Goal: Transaction & Acquisition: Purchase product/service

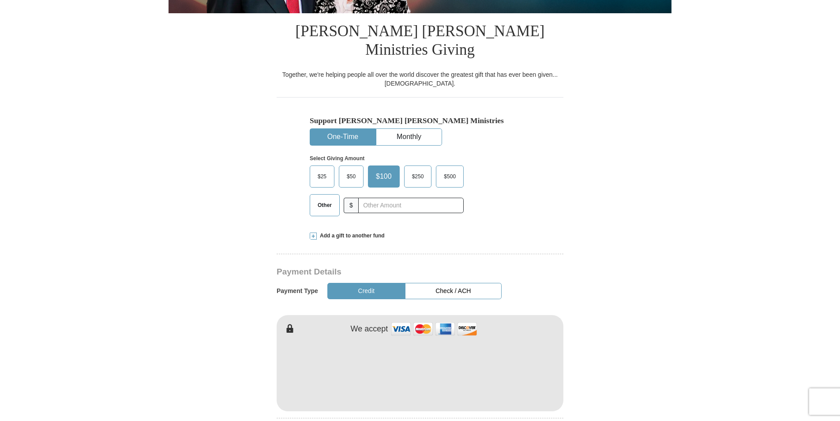
scroll to position [208, 0]
click at [439, 282] on button "Check / ACH" at bounding box center [453, 290] width 97 height 16
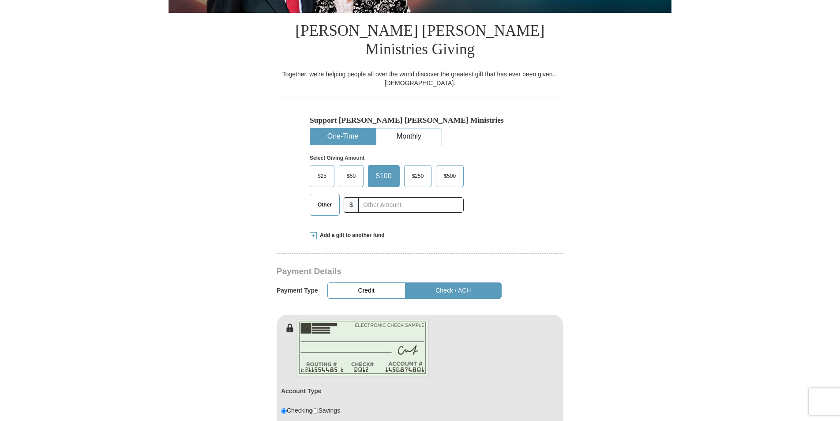
click at [353, 319] on img at bounding box center [363, 348] width 132 height 58
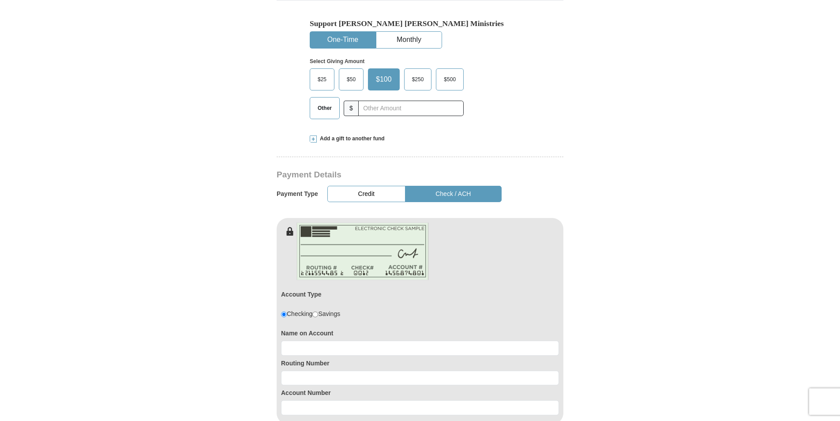
scroll to position [312, 0]
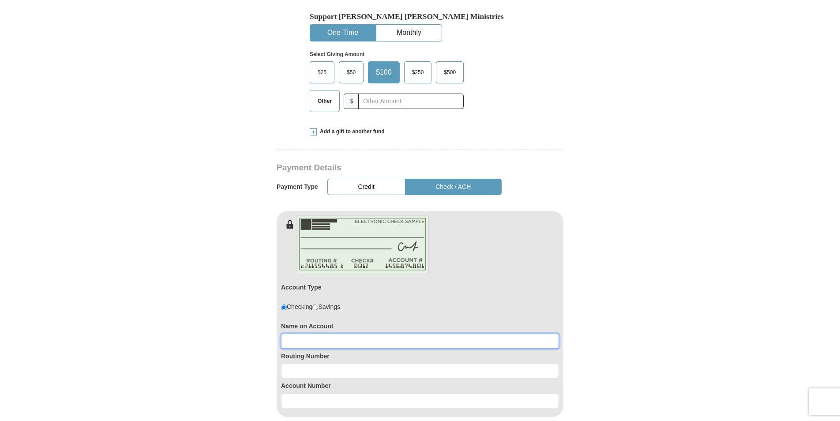
click at [311, 334] on input at bounding box center [420, 341] width 278 height 15
type input "Spirit Life Ministries Int."
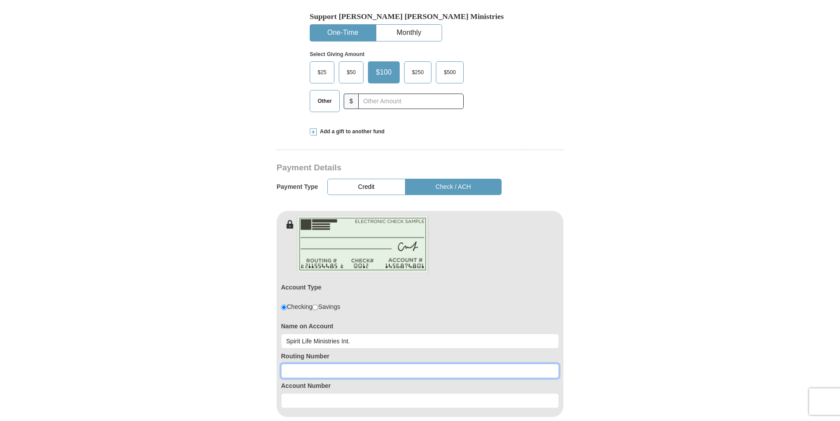
click at [306, 364] on input at bounding box center [420, 371] width 278 height 15
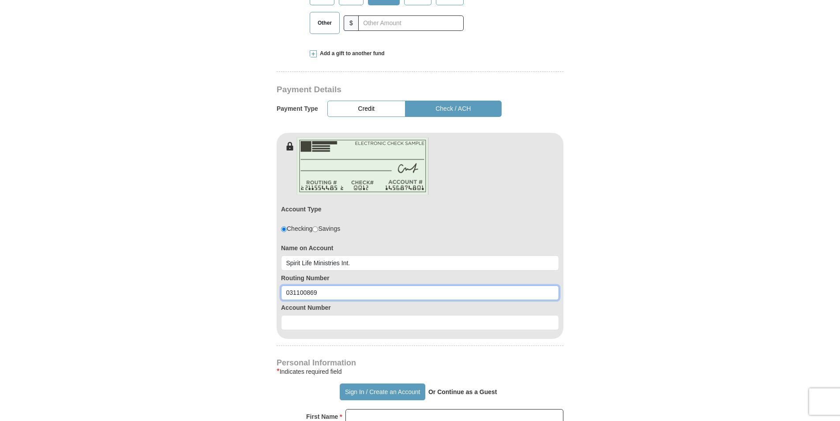
scroll to position [392, 0]
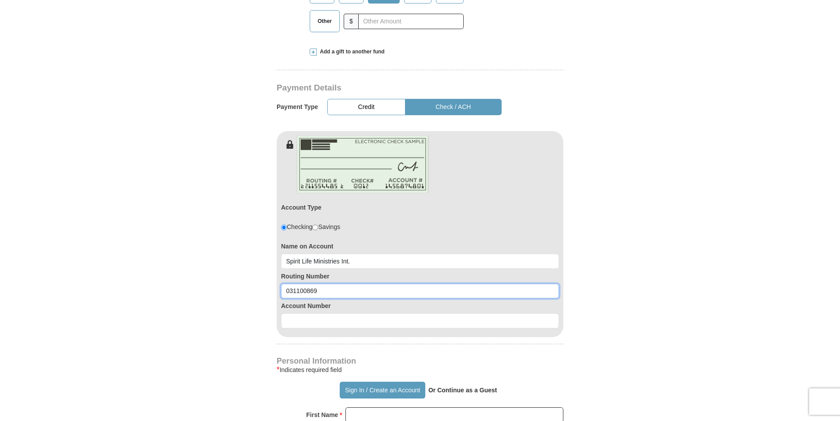
type input "031100869"
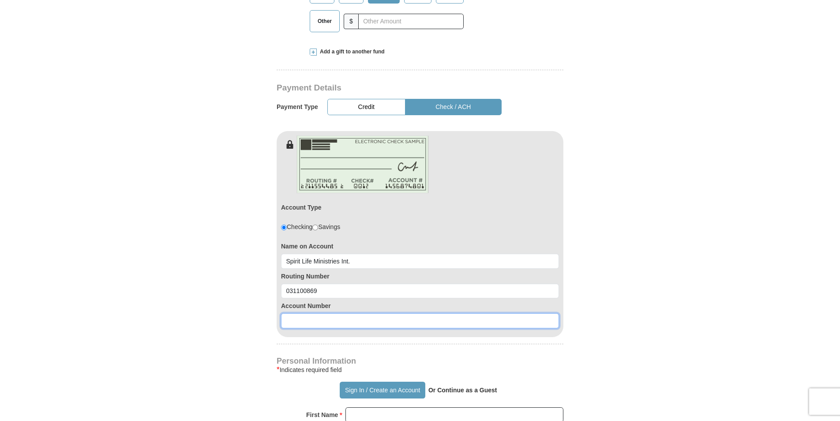
click at [303, 313] on input at bounding box center [420, 320] width 278 height 15
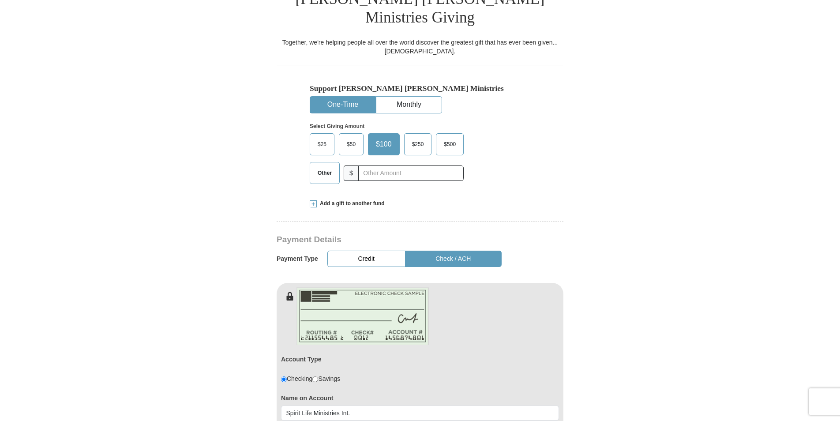
scroll to position [237, 0]
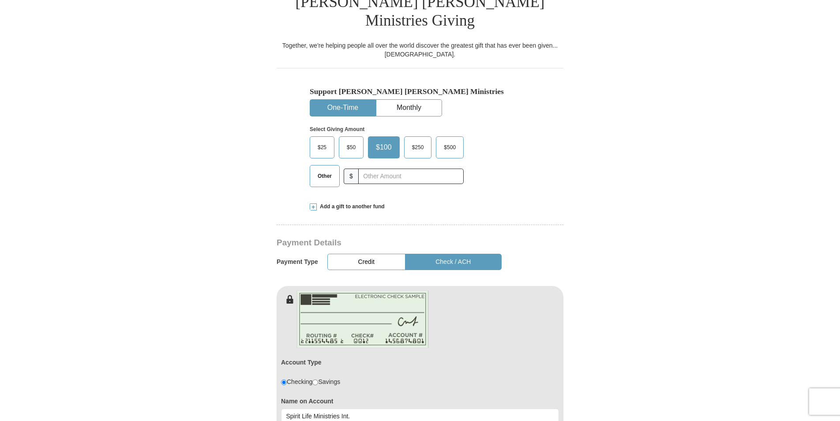
type input "5053945589"
click at [370, 169] on input "text" at bounding box center [410, 176] width 105 height 15
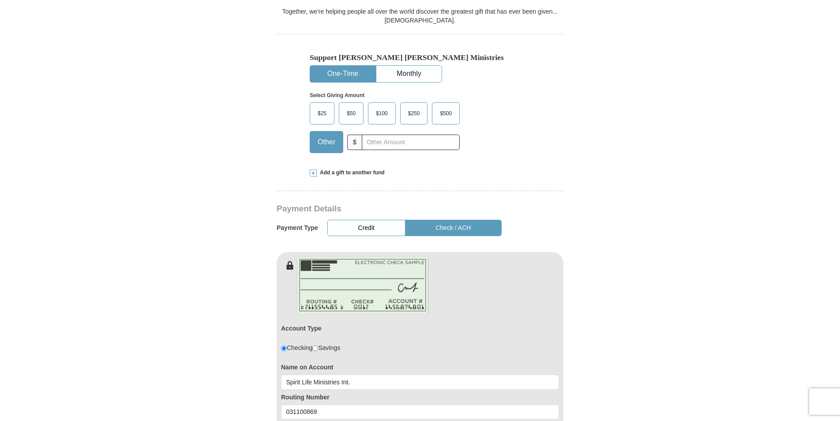
scroll to position [272, 0]
click at [407, 134] on input "text" at bounding box center [411, 141] width 98 height 15
click at [372, 134] on input "12400.00" at bounding box center [411, 141] width 98 height 15
type input "1"
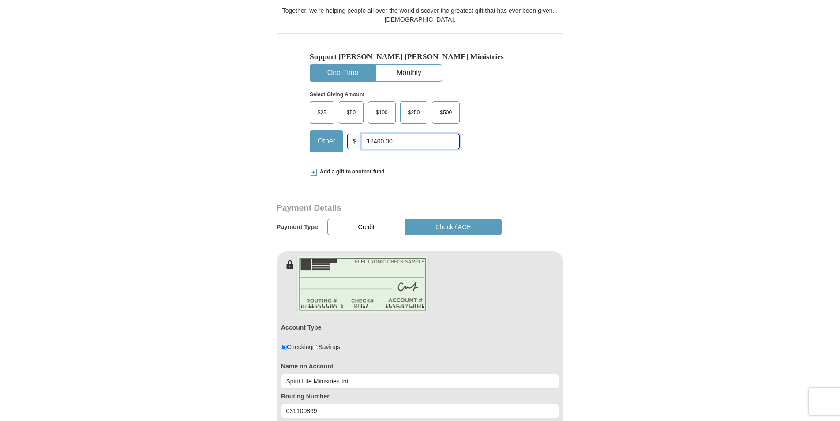
click at [372, 134] on input "12400.00" at bounding box center [411, 141] width 98 height 15
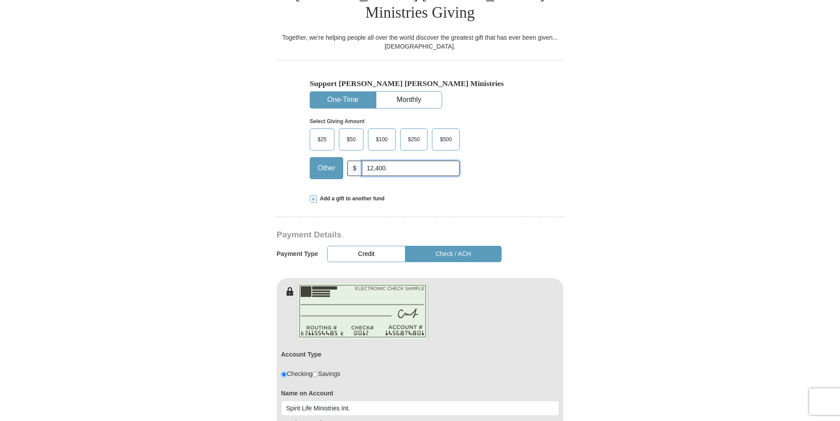
scroll to position [241, 0]
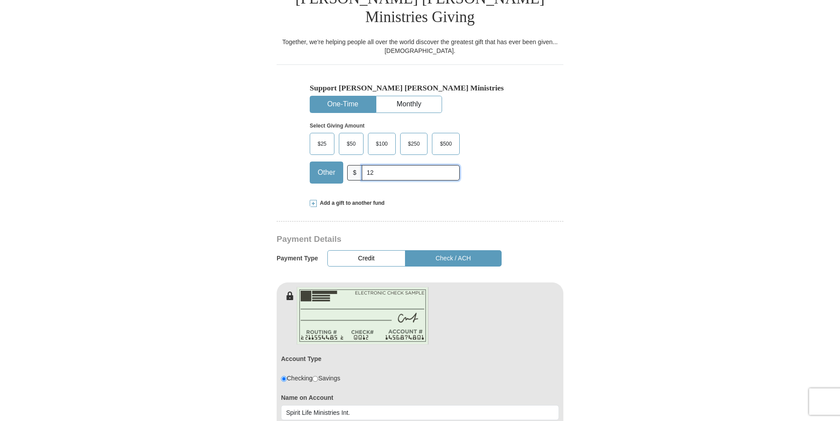
type input "1"
click at [372, 165] on input "12400.00" at bounding box center [411, 172] width 98 height 15
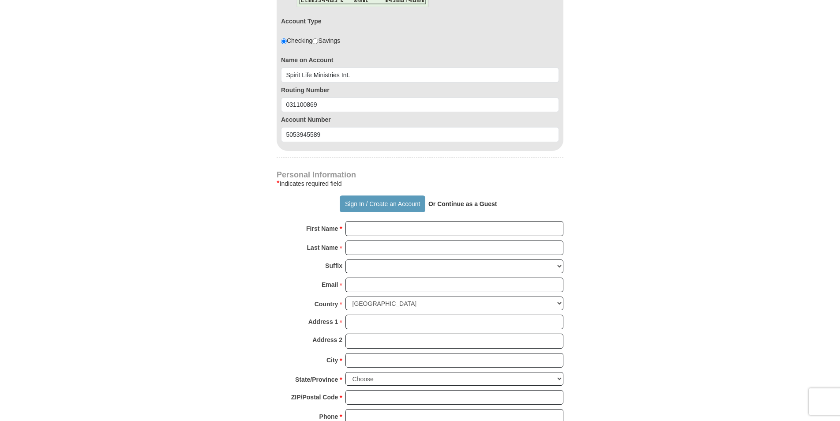
scroll to position [586, 0]
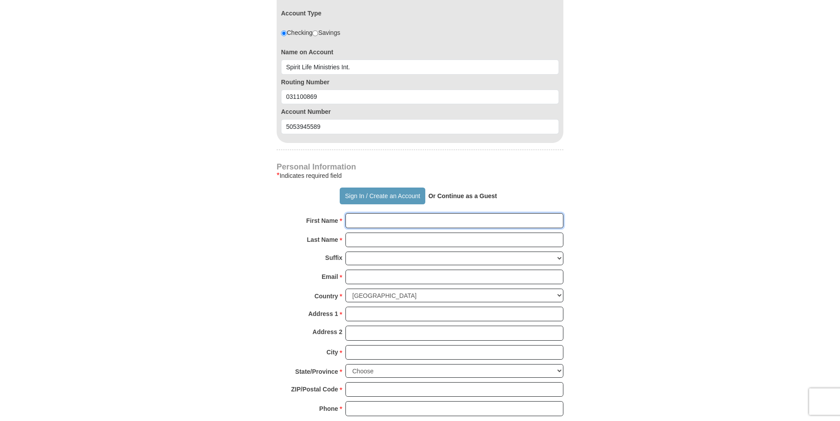
type input "12,400"
click at [403, 213] on input "First Name *" at bounding box center [455, 220] width 218 height 15
click at [485, 188] on p "Or Continue as a Guest" at bounding box center [462, 195] width 75 height 15
click at [463, 192] on strong "Or Continue as a Guest" at bounding box center [463, 195] width 69 height 7
click at [476, 192] on strong "Or Continue as a Guest" at bounding box center [463, 195] width 69 height 7
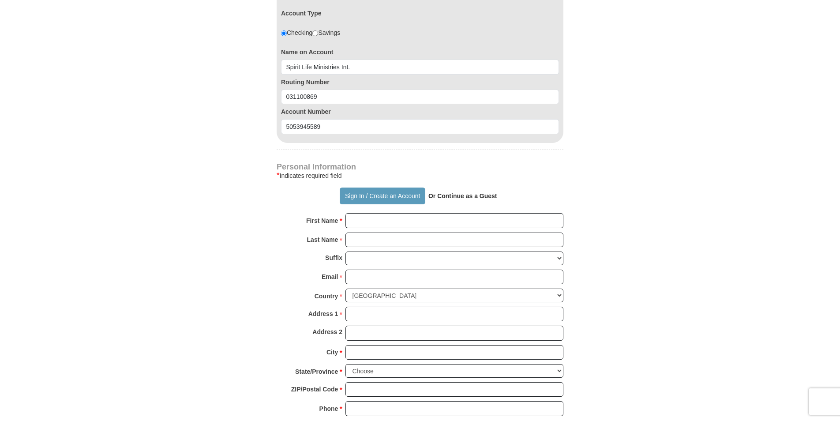
click at [479, 192] on strong "Or Continue as a Guest" at bounding box center [463, 195] width 69 height 7
click at [405, 188] on button "Sign In / Create an Account" at bounding box center [382, 196] width 85 height 17
click at [465, 188] on p "Or Continue as a Guest" at bounding box center [462, 195] width 75 height 15
click at [466, 192] on strong "Or Continue as a Guest" at bounding box center [463, 195] width 69 height 7
click at [477, 192] on strong "Or Continue as a Guest" at bounding box center [463, 195] width 69 height 7
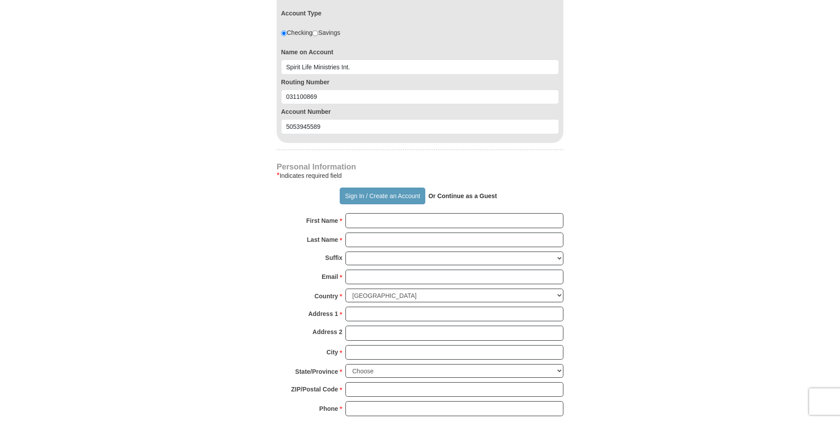
click at [479, 192] on strong "Or Continue as a Guest" at bounding box center [463, 195] width 69 height 7
click at [397, 213] on input "First Name *" at bounding box center [455, 220] width 218 height 15
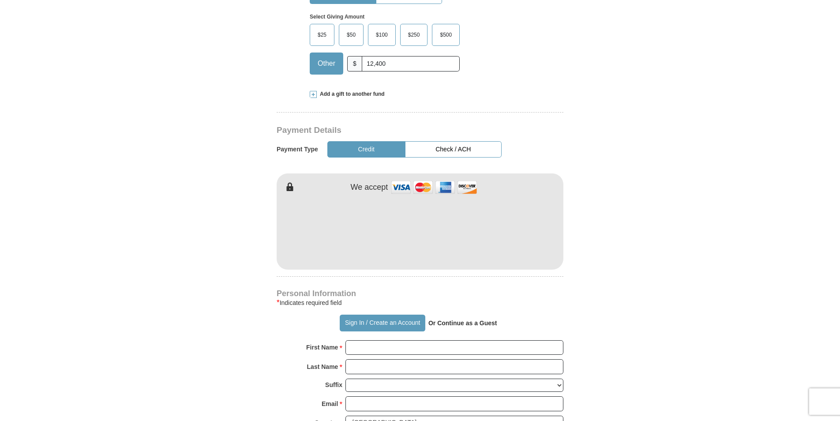
scroll to position [351, 0]
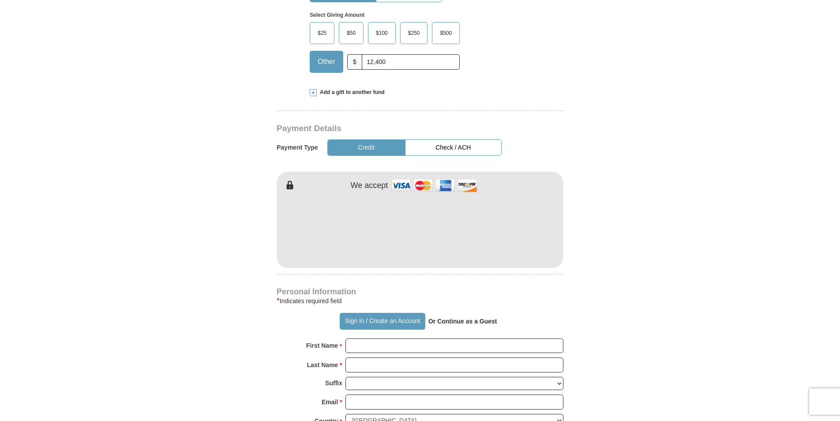
click at [472, 139] on button "Check / ACH" at bounding box center [453, 147] width 97 height 16
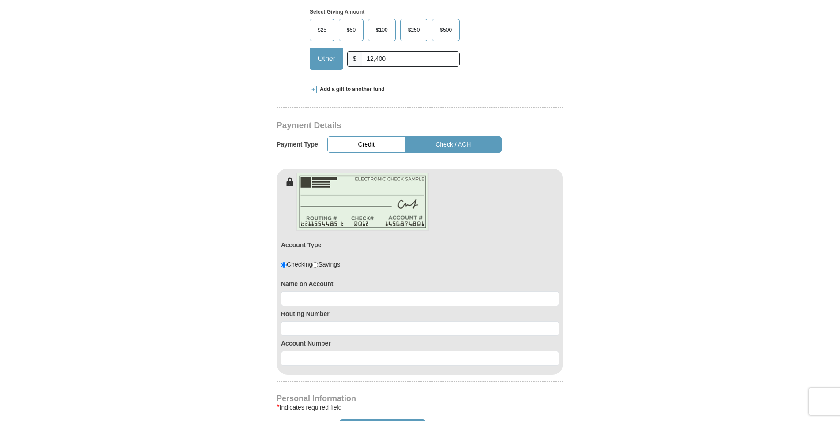
scroll to position [355, 0]
